Goal: Entertainment & Leisure: Consume media (video, audio)

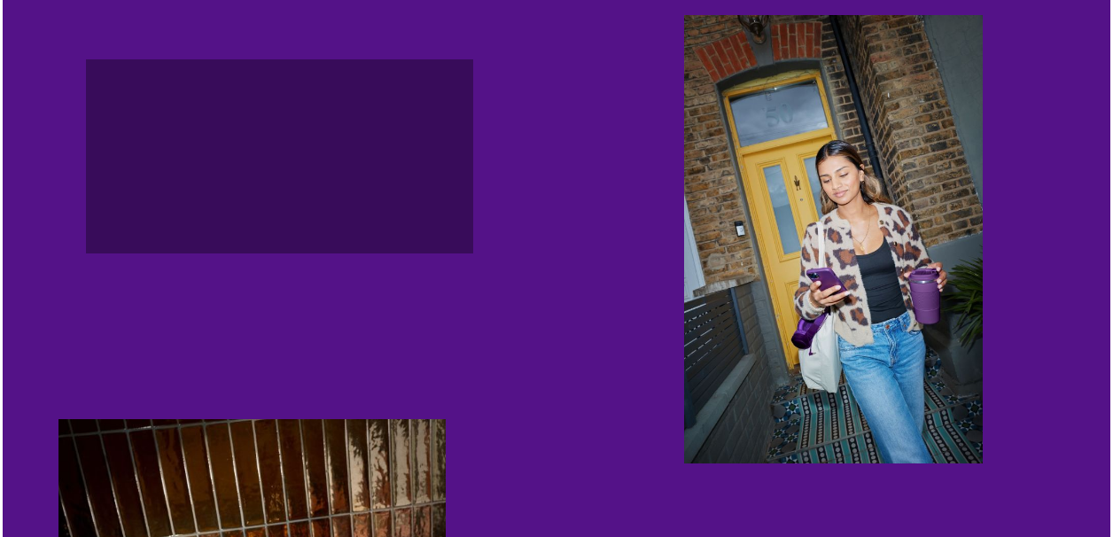
scroll to position [800, 0]
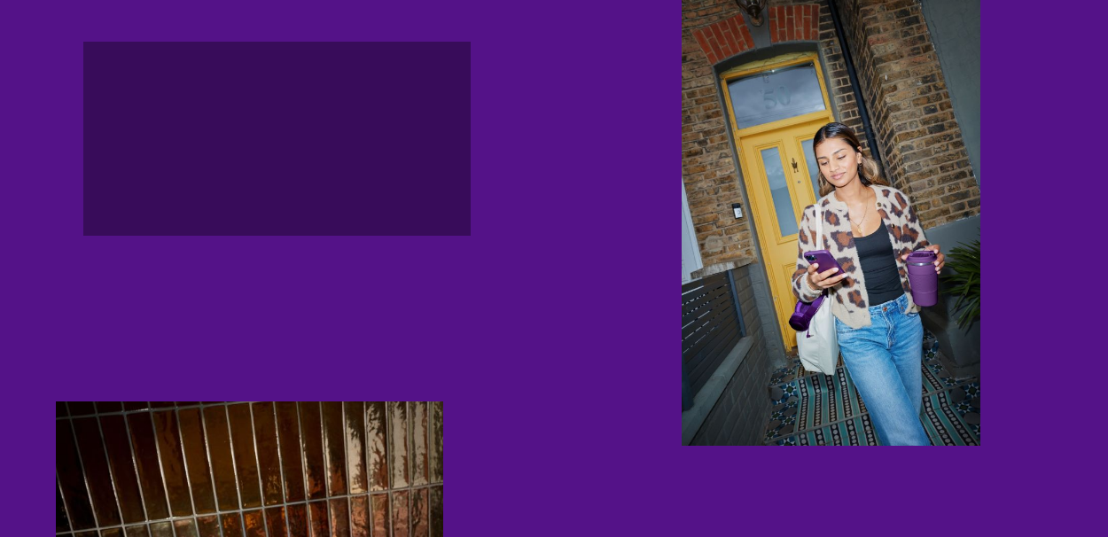
click at [293, 236] on video "button" at bounding box center [277, 139] width 388 height 194
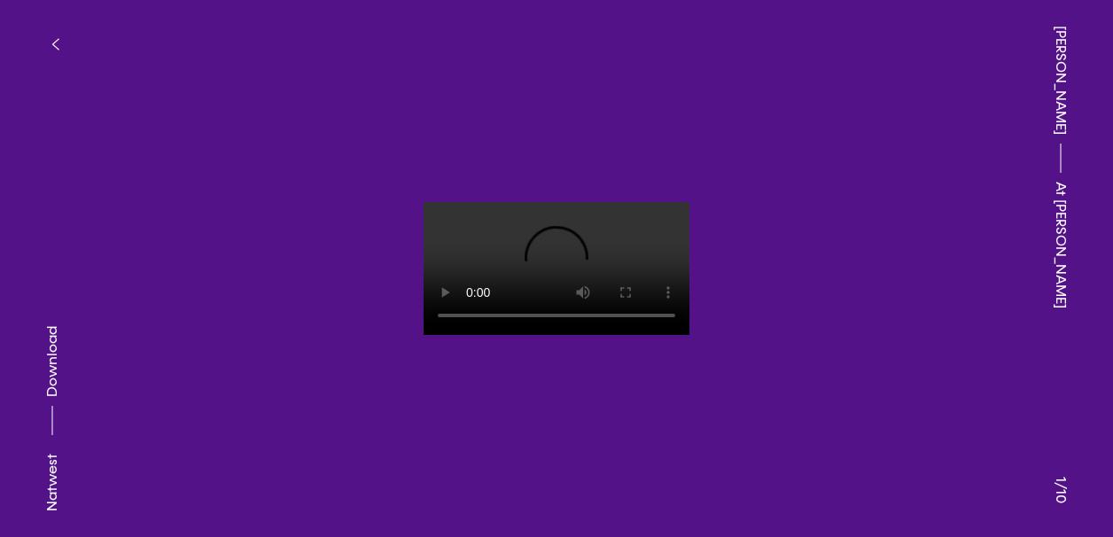
click at [290, 172] on button at bounding box center [278, 134] width 557 height 269
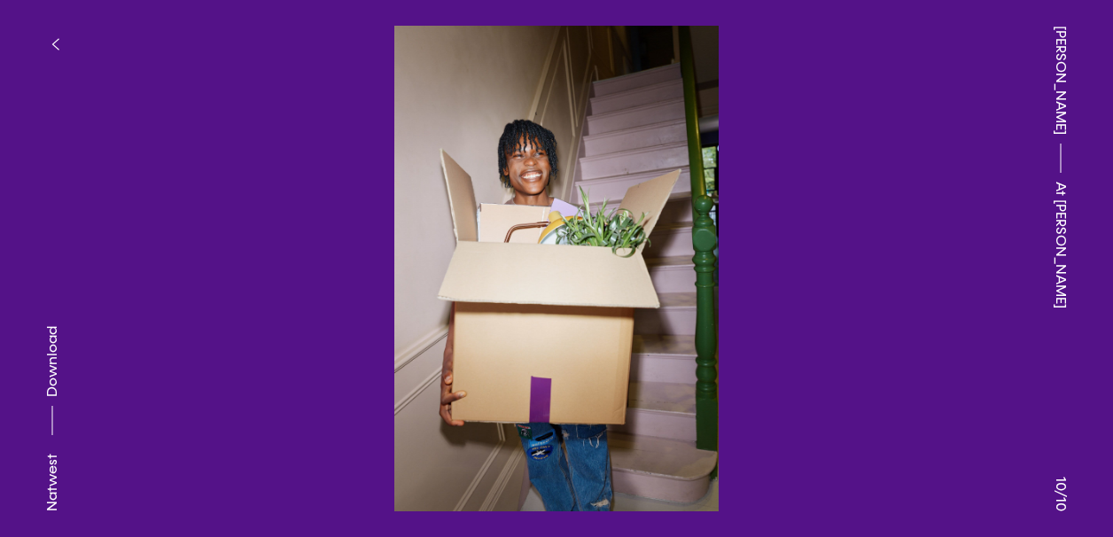
click at [518, 250] on button at bounding box center [278, 134] width 557 height 269
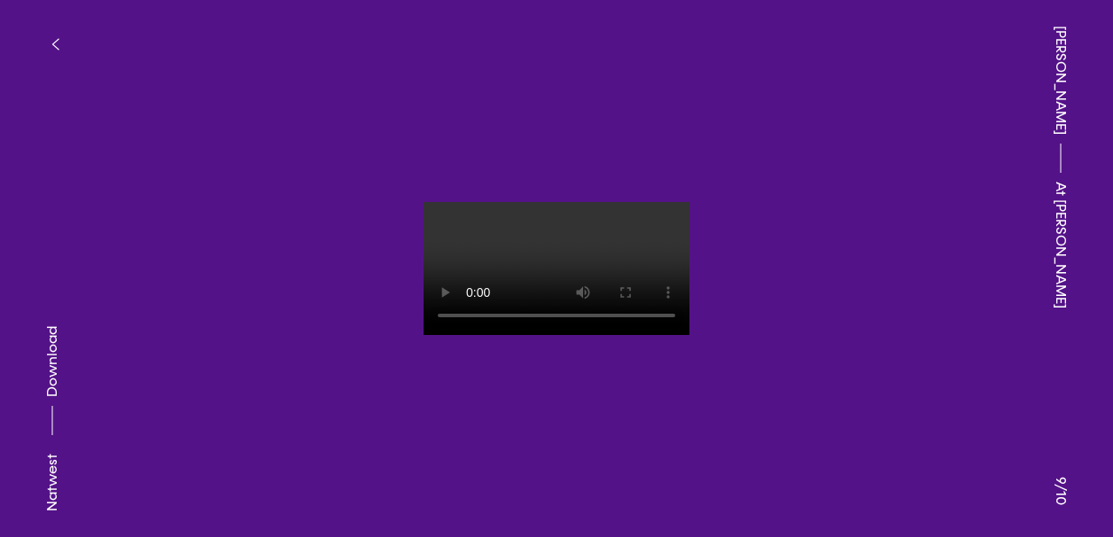
click at [288, 265] on button at bounding box center [278, 134] width 557 height 269
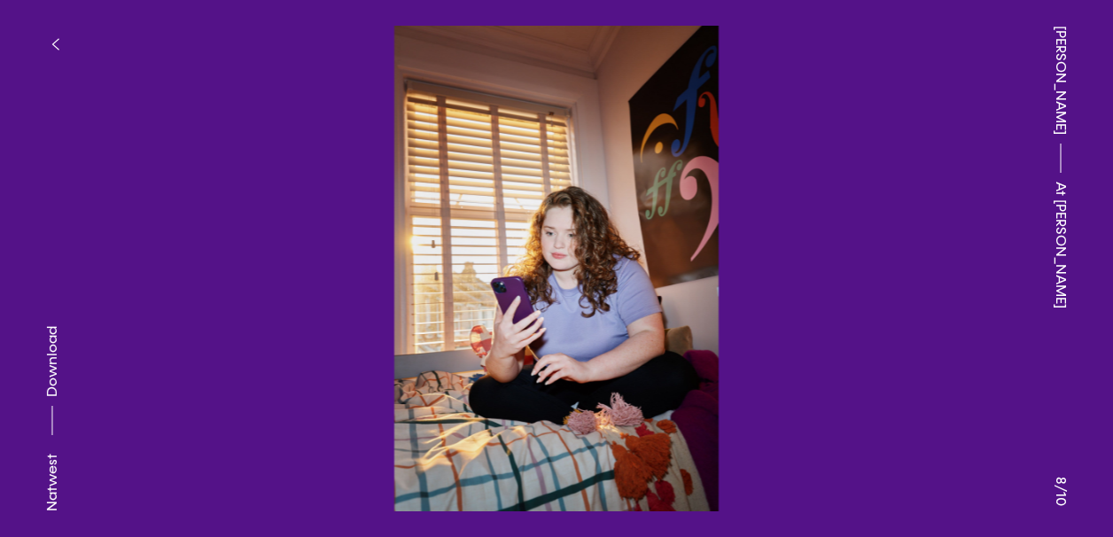
click at [288, 265] on button at bounding box center [278, 134] width 557 height 269
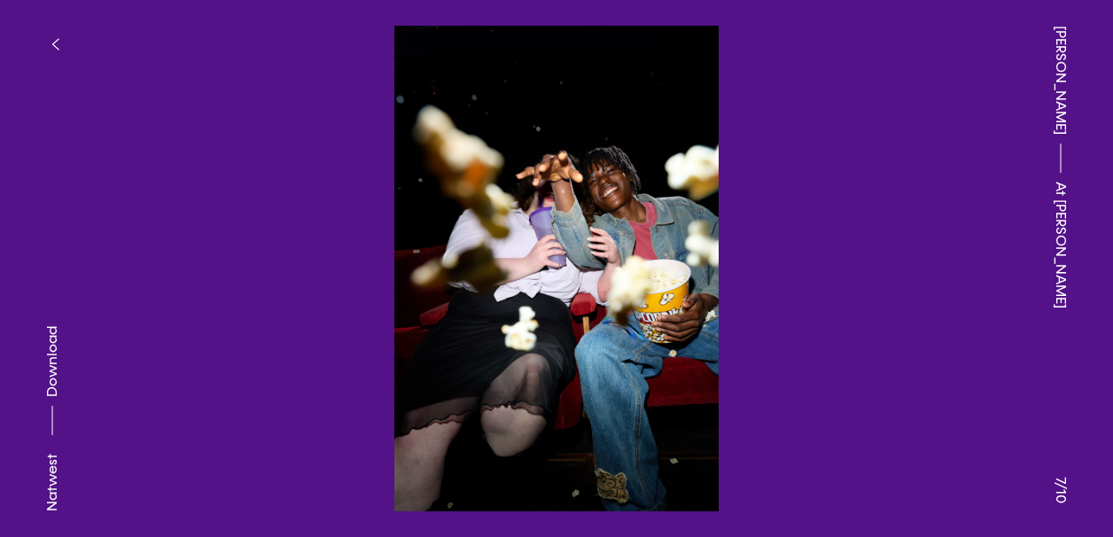
click at [289, 265] on button at bounding box center [278, 134] width 557 height 269
